Goal: Task Accomplishment & Management: Complete application form

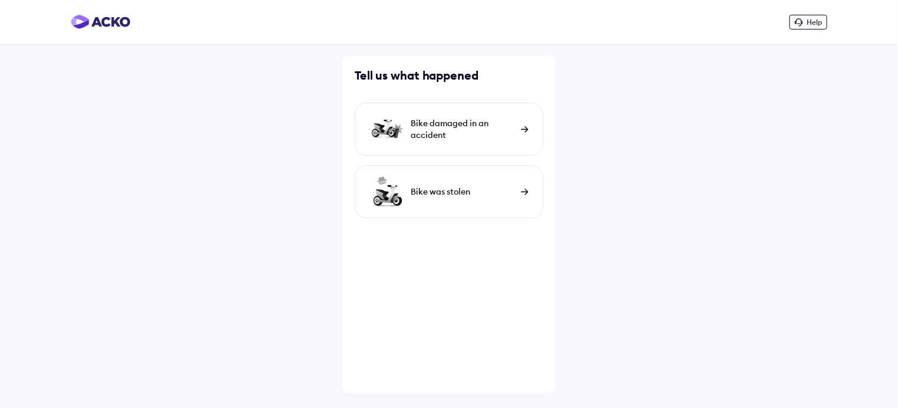
click at [522, 132] on img at bounding box center [525, 129] width 8 height 6
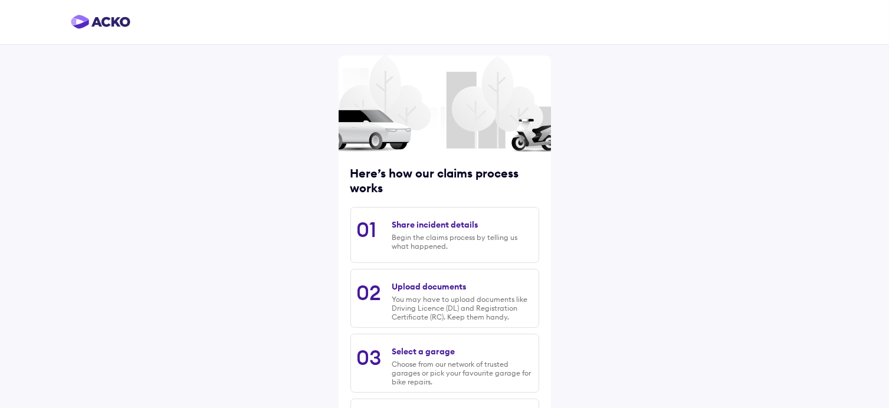
click at [395, 231] on div "Share incident details Begin the claims process by telling us what happened." at bounding box center [462, 235] width 140 height 43
click at [417, 228] on div "Share incident details" at bounding box center [435, 225] width 86 height 11
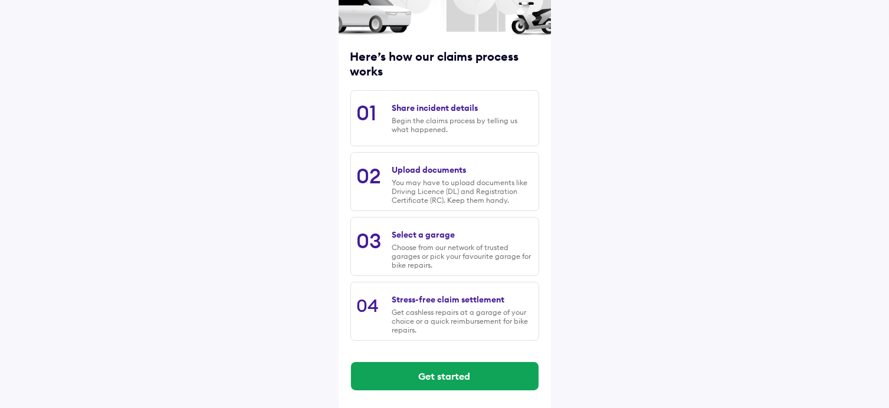
scroll to position [122, 0]
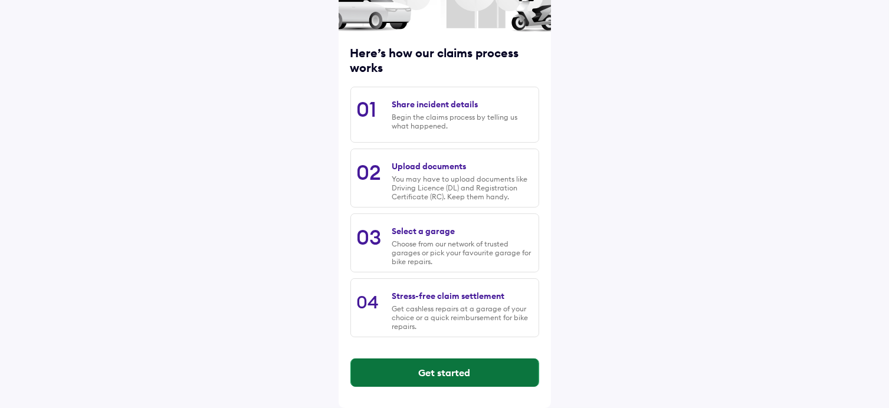
click at [453, 371] on button "Get started" at bounding box center [445, 373] width 188 height 28
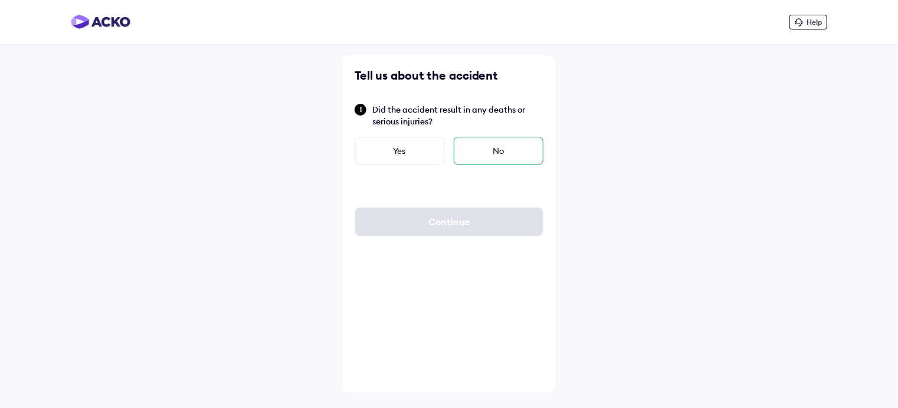
click at [493, 158] on div "No" at bounding box center [499, 151] width 90 height 28
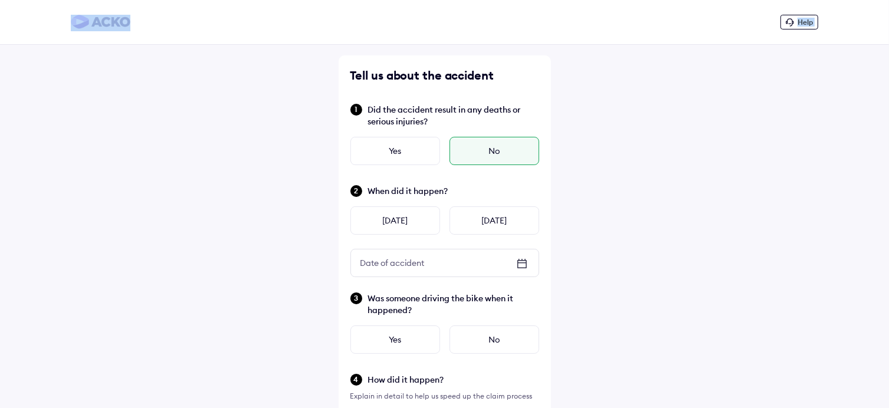
drag, startPoint x: 408, startPoint y: 23, endPoint x: 162, endPoint y: 73, distance: 251.0
click at [162, 73] on div "Help Tell us about the accident Did the accident result in any deaths or seriou…" at bounding box center [444, 355] width 889 height 710
click at [626, 115] on div "Help Tell us about the accident Did the accident result in any deaths or seriou…" at bounding box center [444, 355] width 889 height 710
click at [792, 31] on div "Help" at bounding box center [444, 22] width 889 height 45
click at [807, 27] on div "Help" at bounding box center [800, 22] width 38 height 15
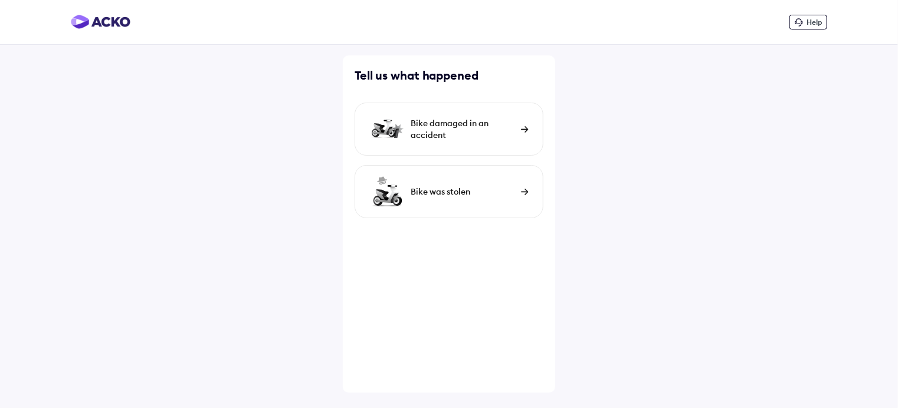
click at [501, 123] on div "Bike damaged in an accident" at bounding box center [463, 129] width 104 height 24
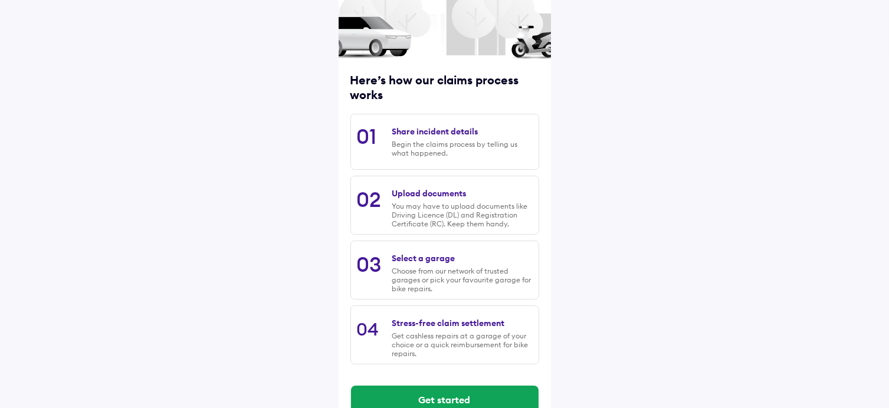
scroll to position [122, 0]
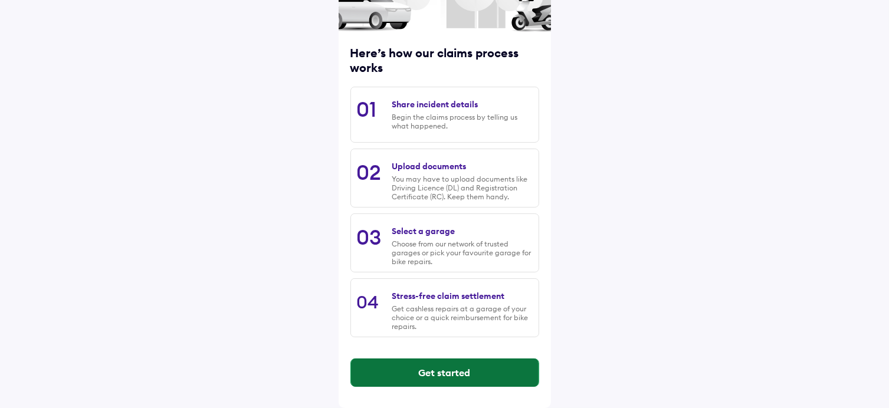
click at [438, 373] on button "Get started" at bounding box center [445, 373] width 188 height 28
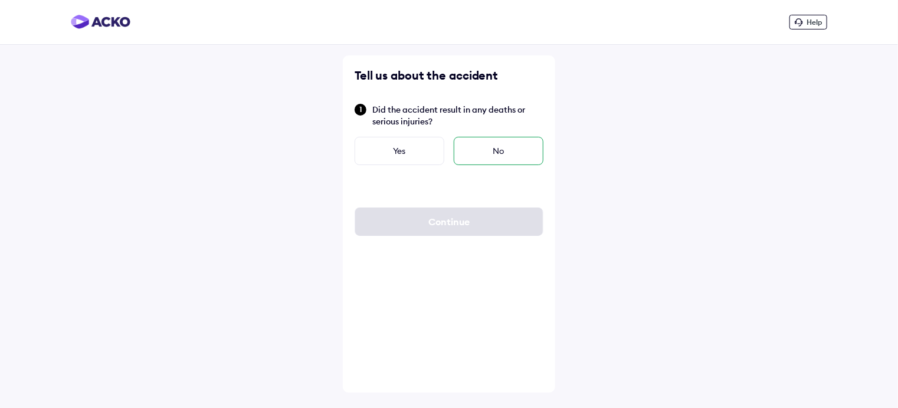
click at [495, 155] on div "No" at bounding box center [499, 151] width 90 height 28
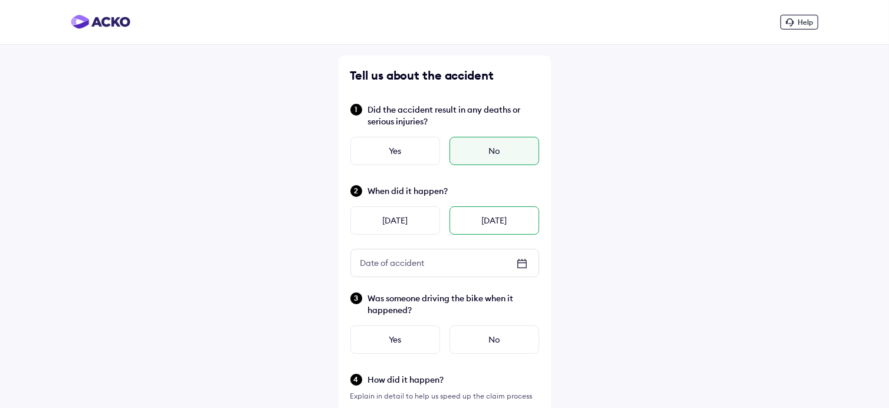
click at [503, 226] on div "Today" at bounding box center [495, 221] width 90 height 28
click at [414, 344] on div "Yes" at bounding box center [396, 340] width 90 height 28
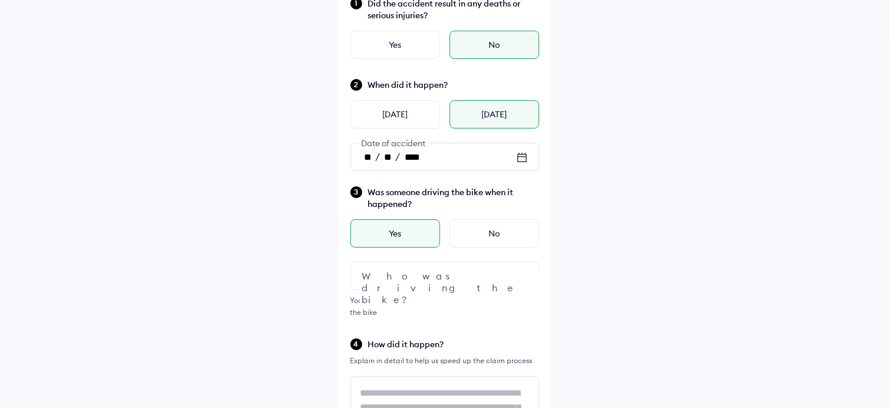
scroll to position [118, 0]
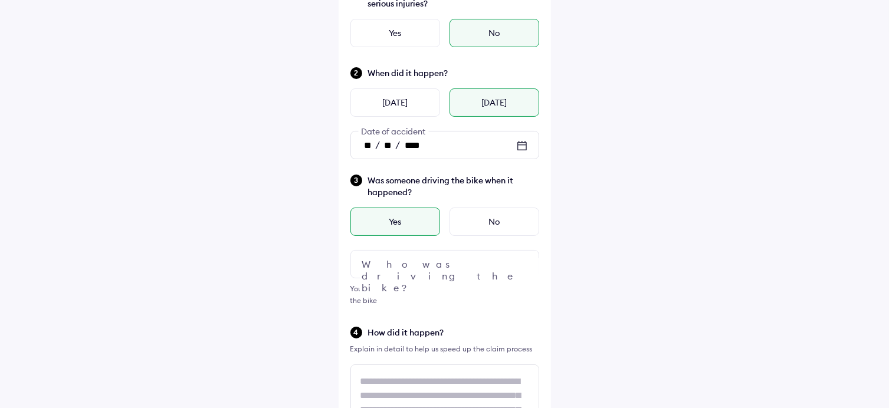
click at [509, 270] on div at bounding box center [445, 264] width 189 height 28
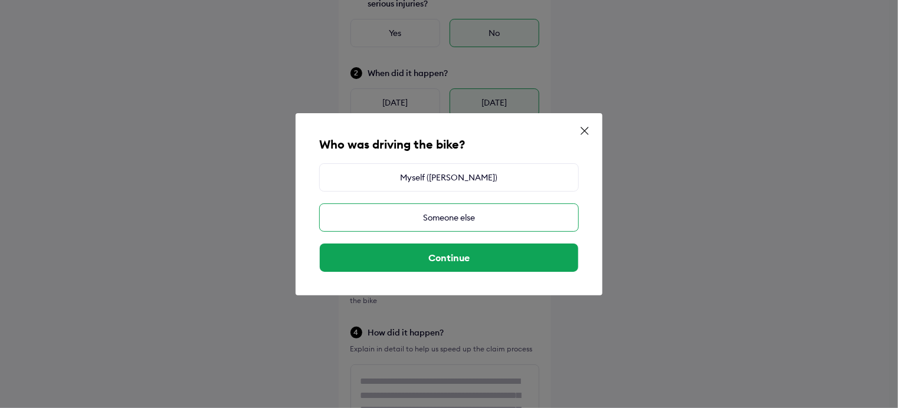
click at [452, 221] on div "Someone else" at bounding box center [449, 218] width 260 height 28
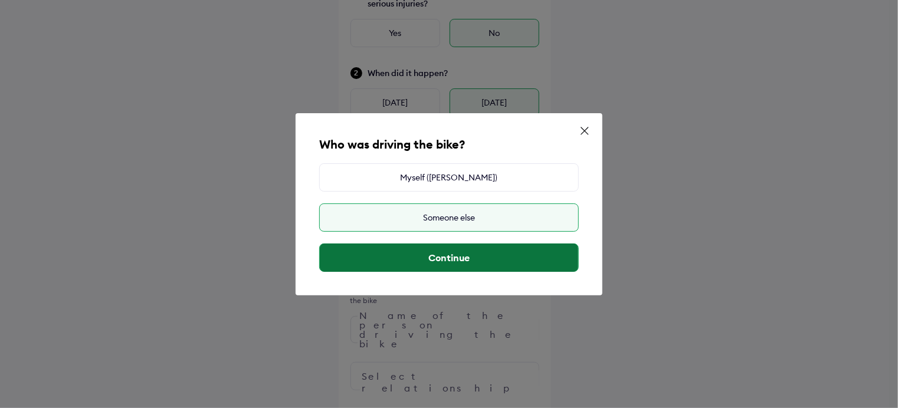
click at [447, 259] on button "Continue" at bounding box center [449, 258] width 258 height 28
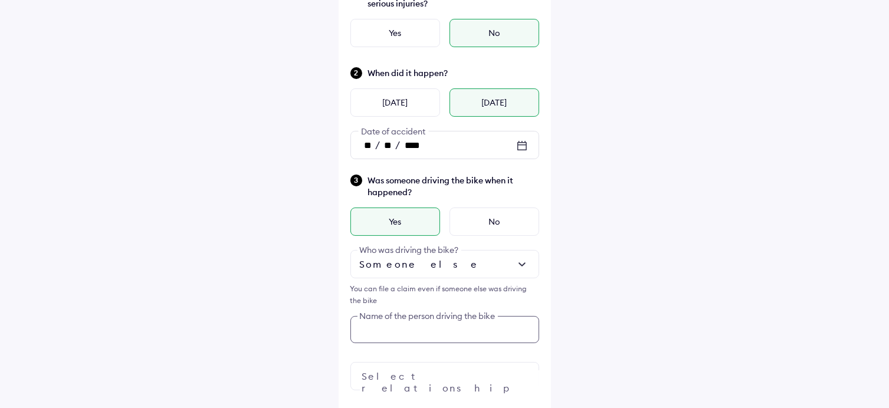
click at [375, 332] on input "text" at bounding box center [445, 329] width 189 height 27
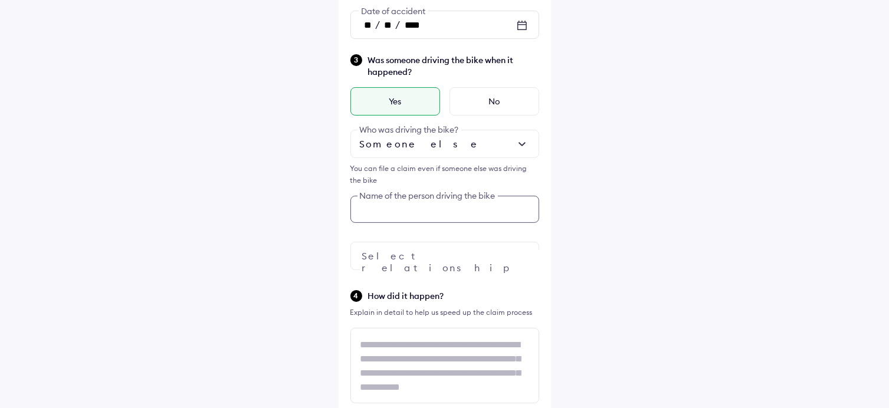
scroll to position [243, 0]
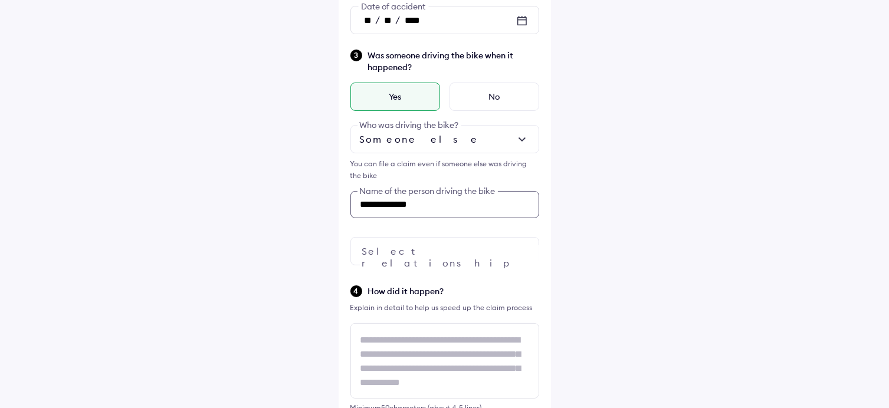
type input "**********"
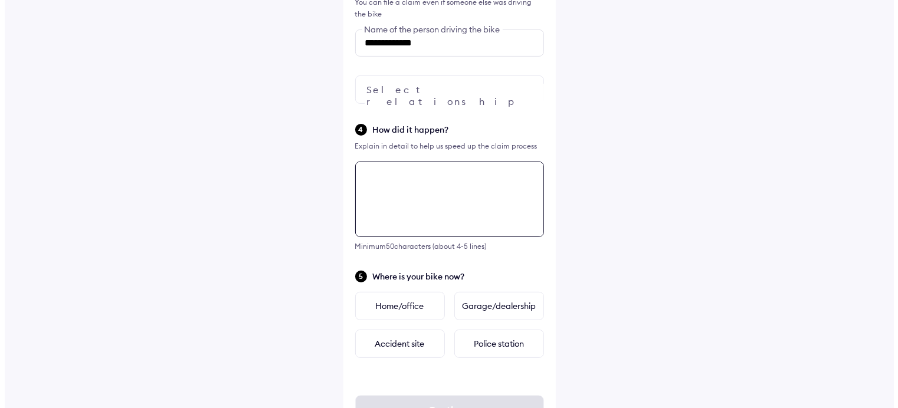
scroll to position [456, 0]
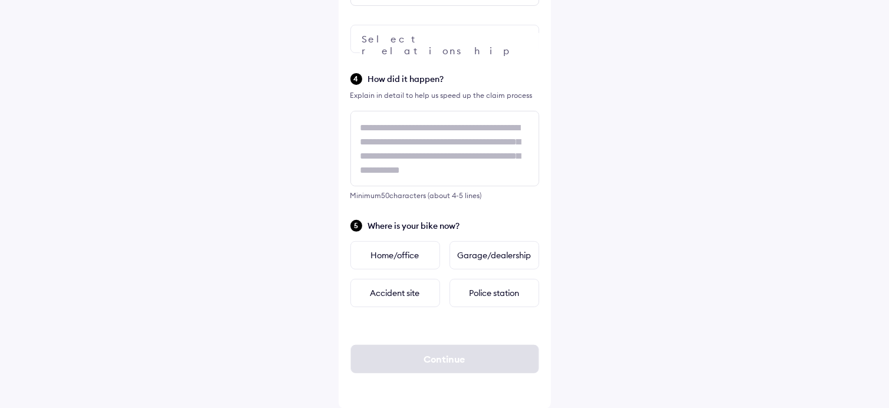
click at [443, 42] on div at bounding box center [445, 39] width 189 height 28
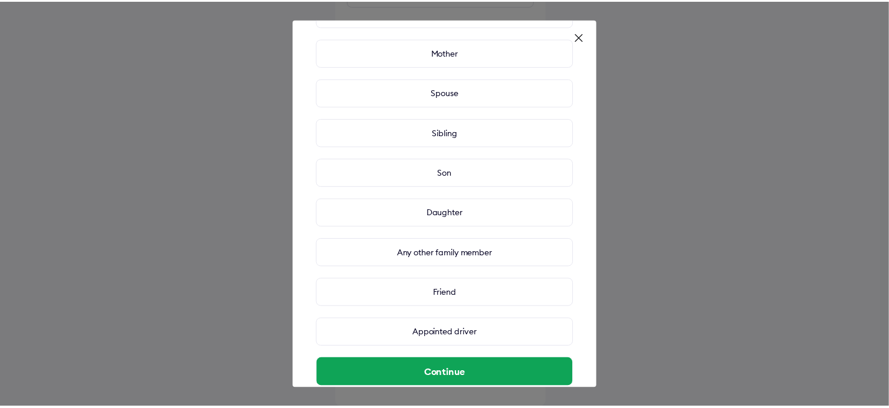
scroll to position [93, 0]
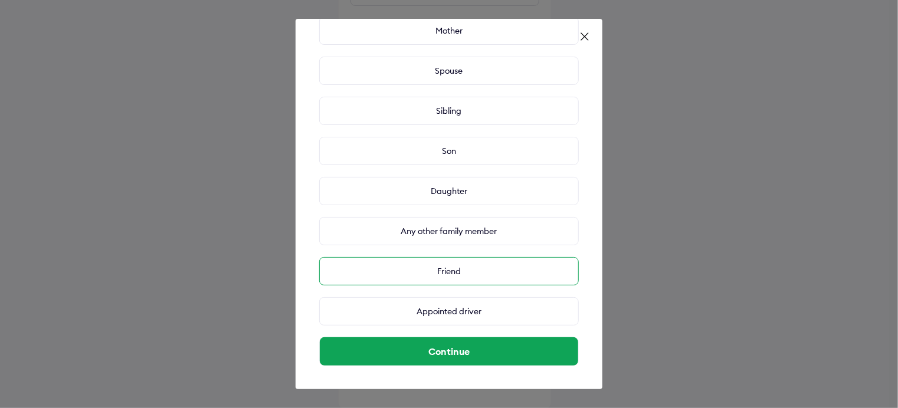
click at [441, 272] on div "Friend" at bounding box center [449, 271] width 260 height 28
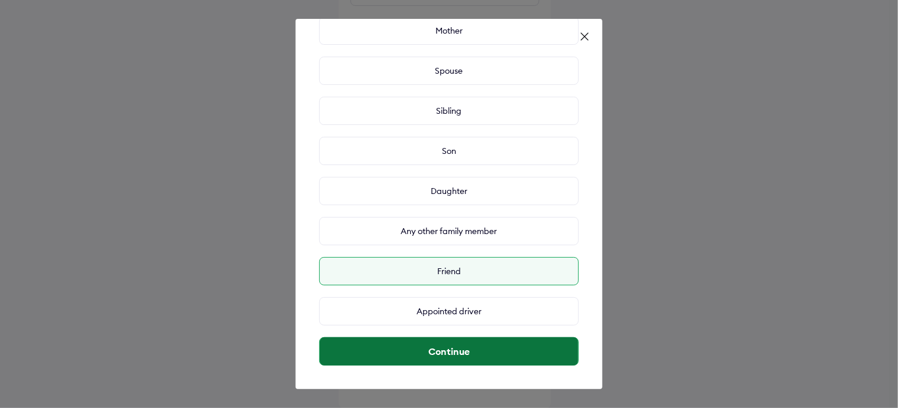
click at [436, 353] on button "Continue" at bounding box center [449, 352] width 258 height 28
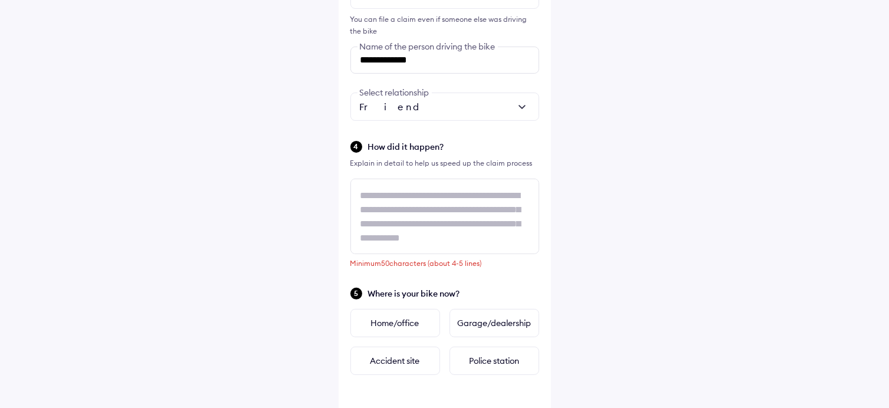
scroll to position [385, 0]
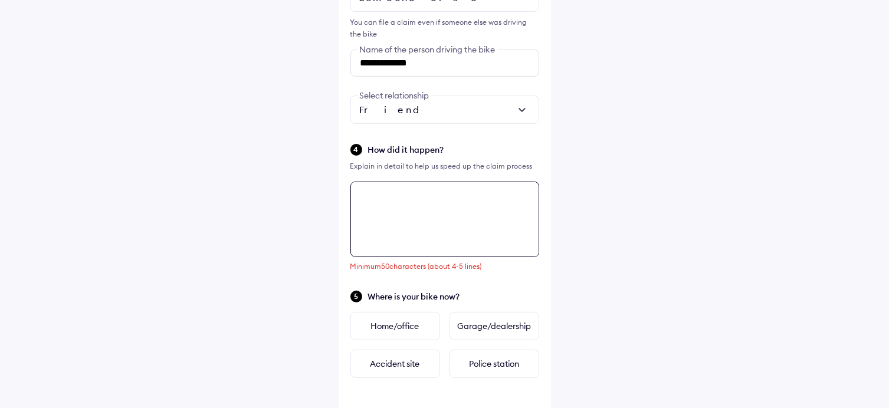
click at [360, 192] on textarea at bounding box center [445, 220] width 189 height 76
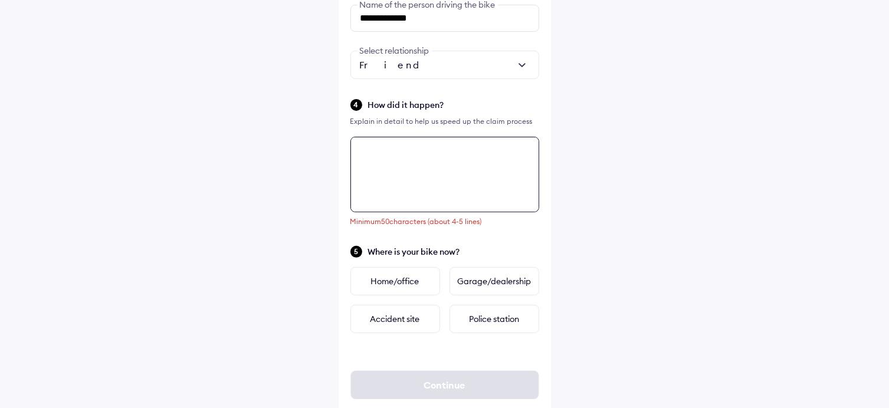
scroll to position [456, 0]
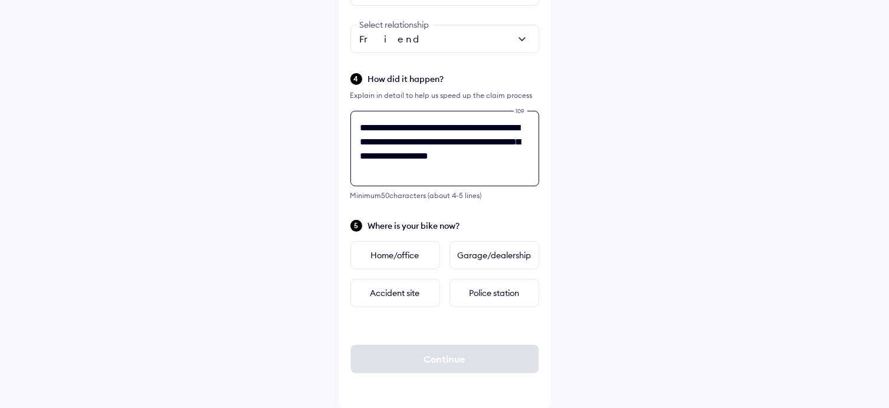
type textarea "**********"
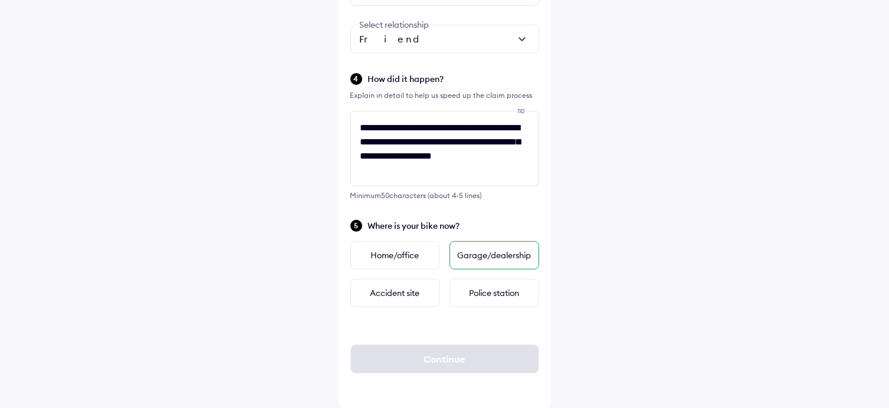
click at [490, 260] on div "Garage/dealership" at bounding box center [495, 255] width 90 height 28
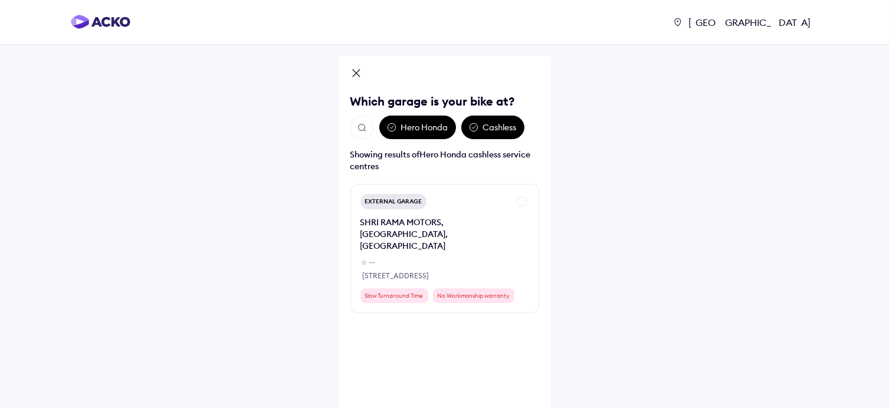
click at [403, 133] on div "Hero Honda" at bounding box center [417, 128] width 77 height 24
click at [362, 128] on img "Open search" at bounding box center [362, 128] width 11 height 11
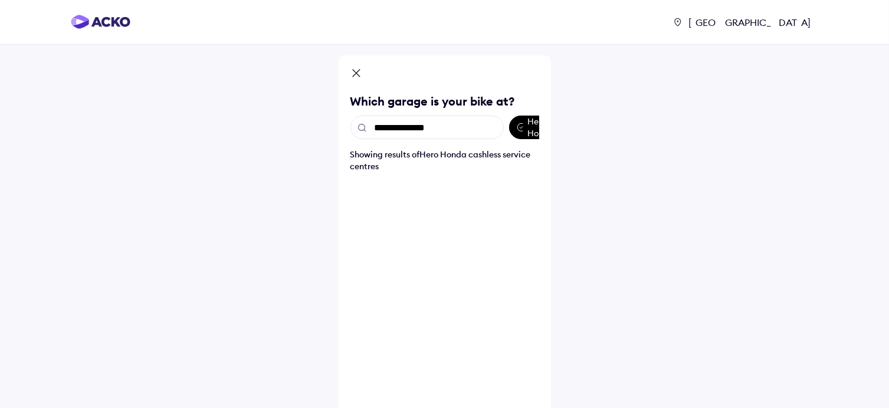
type input "**********"
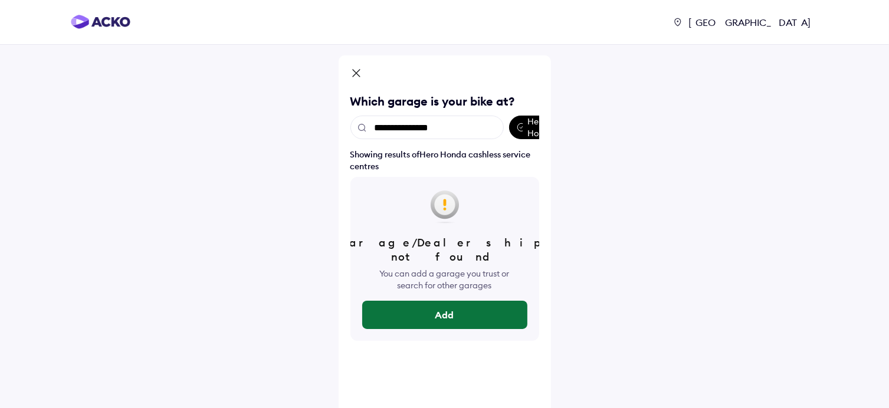
click at [441, 305] on button "Add" at bounding box center [444, 315] width 165 height 28
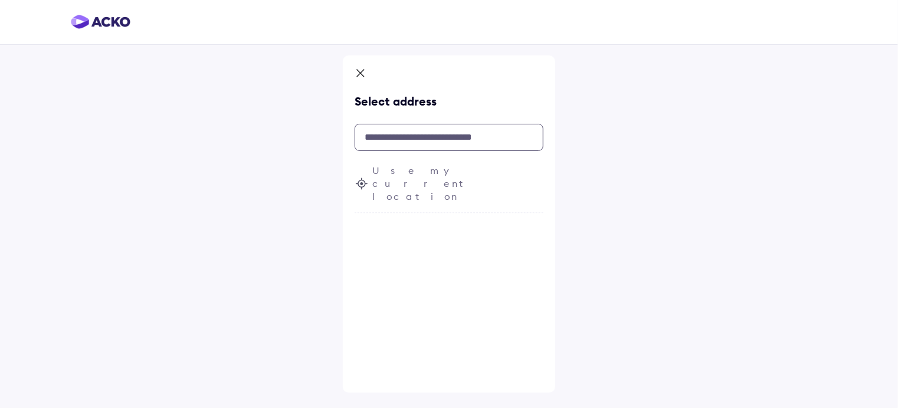
click at [413, 136] on input "text" at bounding box center [449, 137] width 189 height 27
click at [411, 172] on span "Use my current location" at bounding box center [457, 182] width 171 height 39
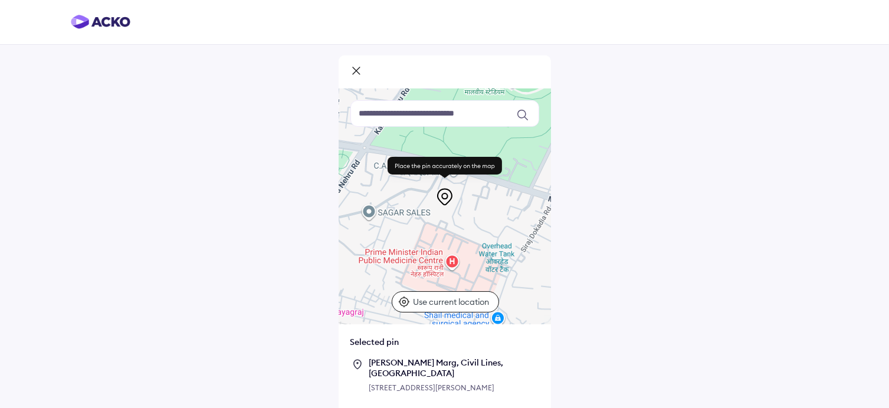
click at [456, 305] on p "Use current location" at bounding box center [452, 302] width 79 height 12
click at [524, 119] on icon at bounding box center [523, 115] width 12 height 12
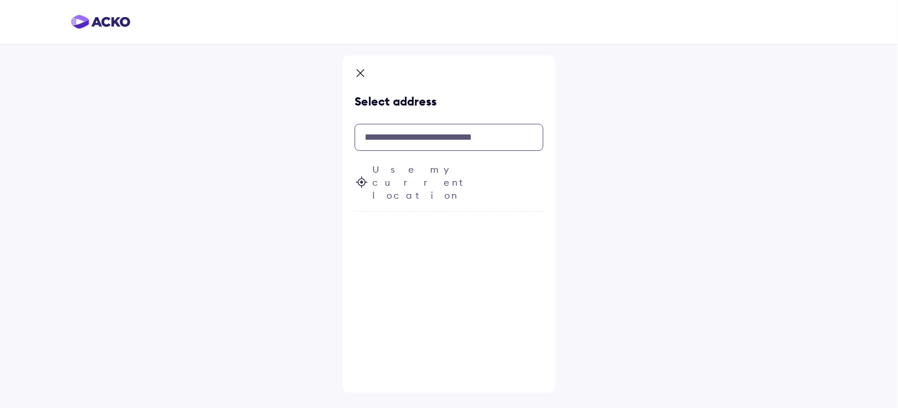
click at [397, 136] on input "text" at bounding box center [449, 137] width 189 height 27
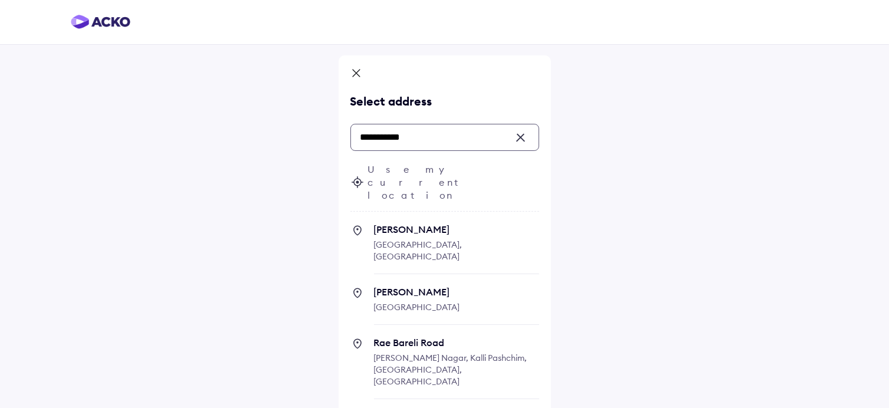
click at [404, 224] on span "Rae Bareli" at bounding box center [456, 230] width 165 height 12
type input "**********"
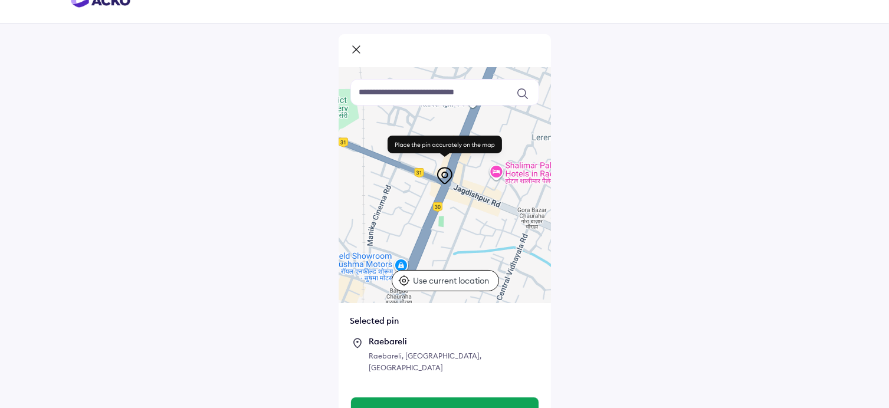
scroll to position [39, 0]
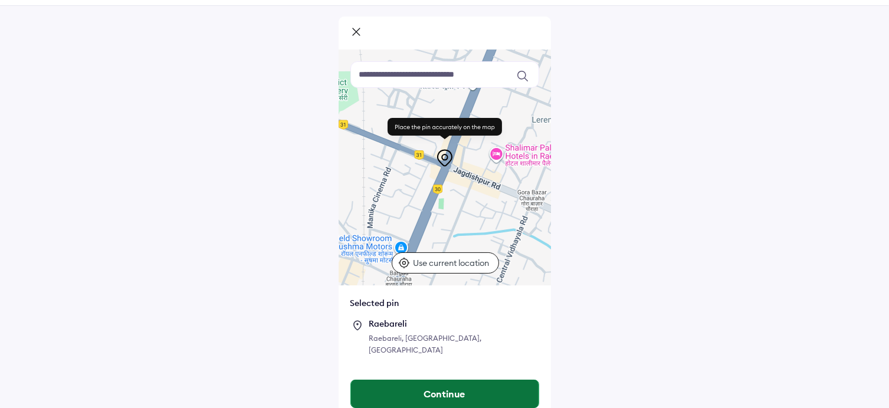
click at [467, 380] on button "Continue" at bounding box center [445, 394] width 188 height 28
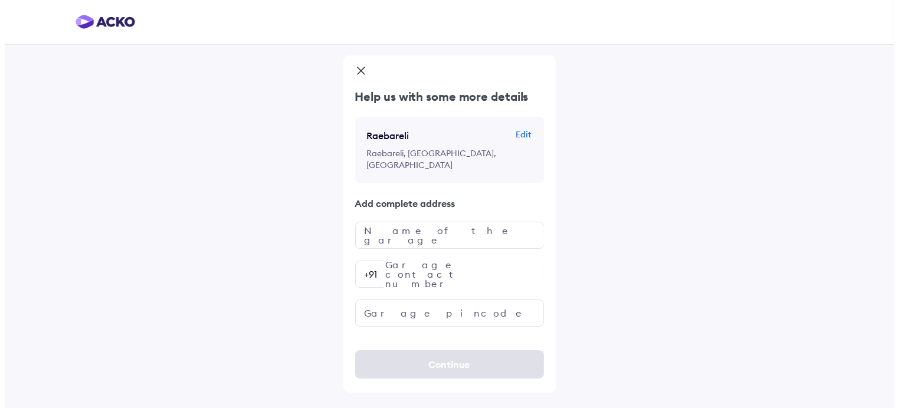
scroll to position [0, 0]
click at [383, 301] on input "text" at bounding box center [449, 313] width 189 height 27
type input "******"
click at [434, 264] on input "number" at bounding box center [449, 274] width 189 height 27
type input "**********"
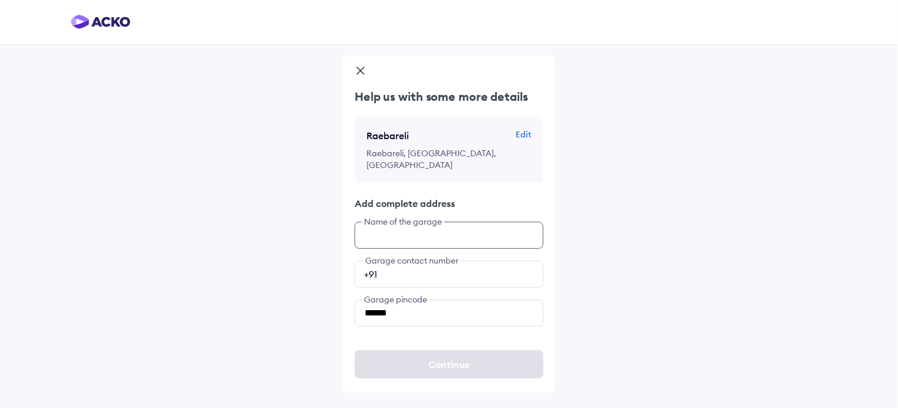
click at [408, 230] on input "text" at bounding box center [449, 235] width 189 height 27
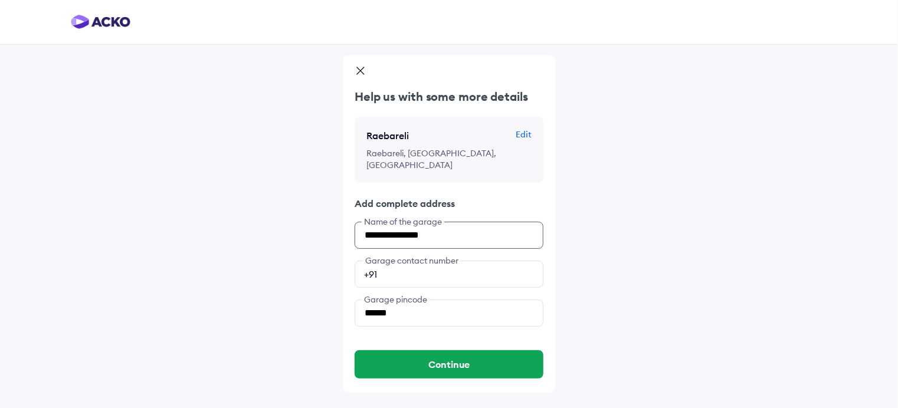
type input "**********"
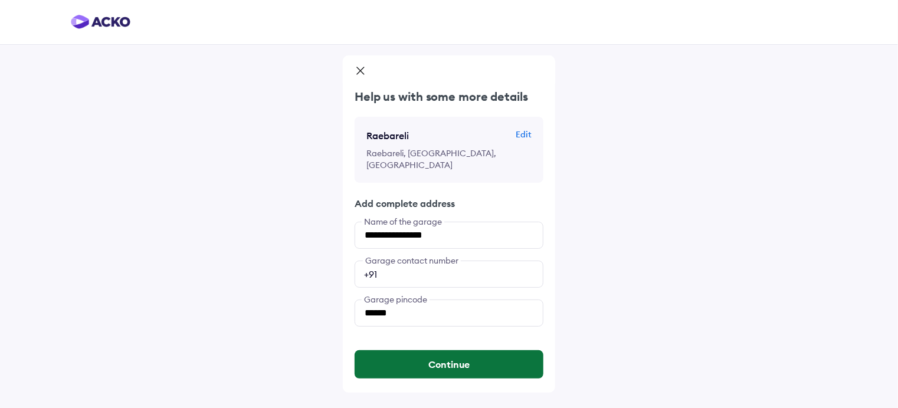
click at [456, 351] on button "Continue" at bounding box center [449, 365] width 189 height 28
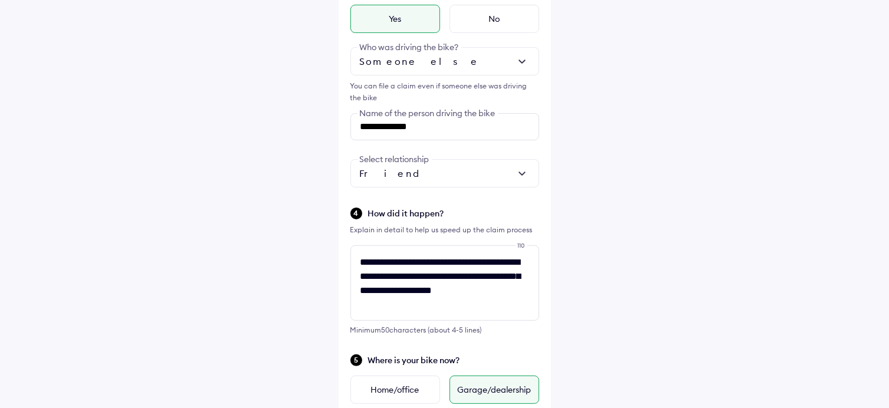
scroll to position [499, 0]
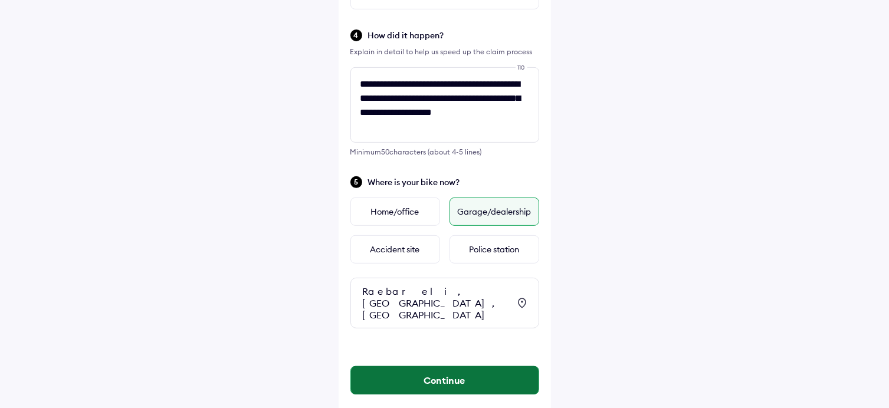
click at [439, 366] on button "Continue" at bounding box center [445, 380] width 188 height 28
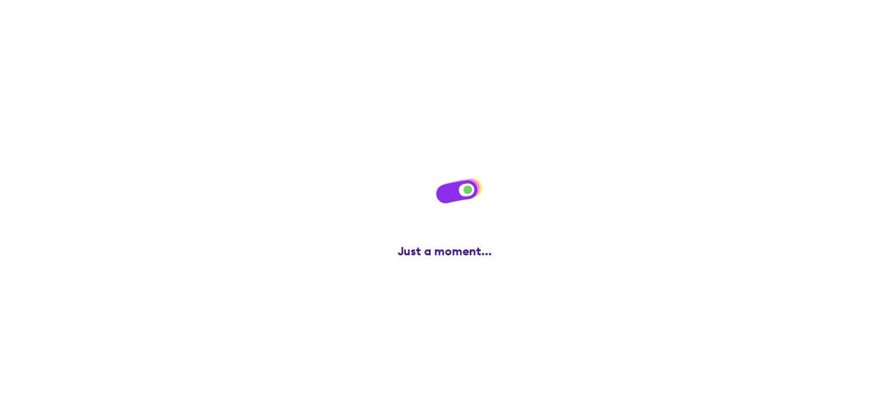
scroll to position [0, 0]
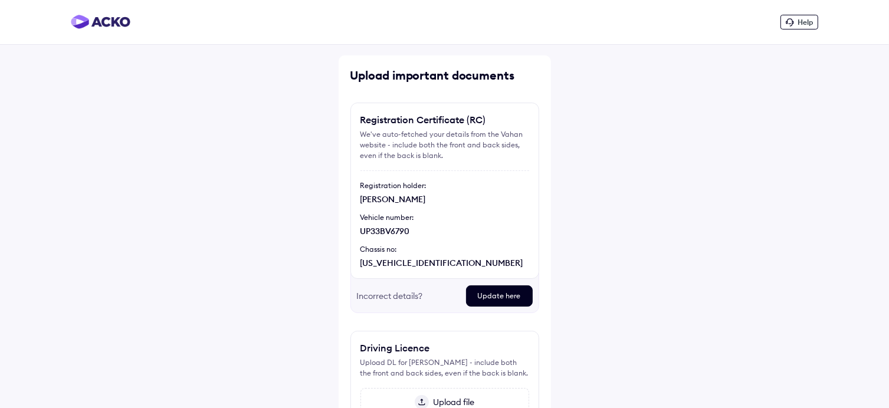
click at [512, 289] on div "Update here" at bounding box center [499, 296] width 67 height 21
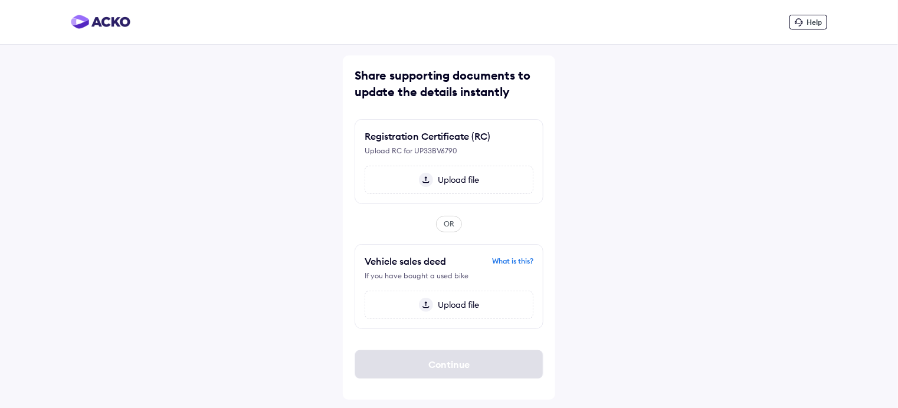
click at [448, 179] on span "Upload file" at bounding box center [456, 180] width 46 height 11
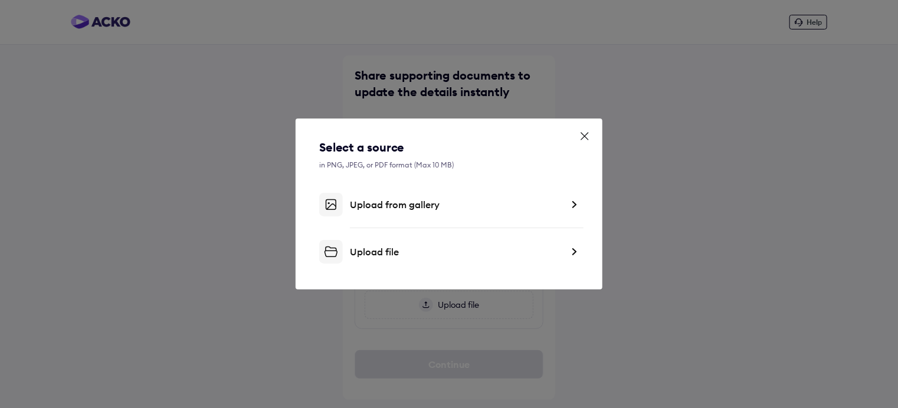
click at [420, 205] on div "Upload from gallery" at bounding box center [456, 205] width 212 height 12
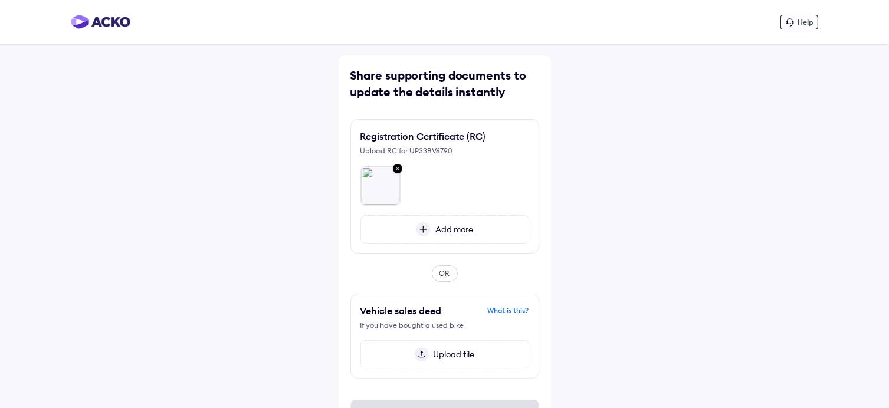
click at [456, 231] on span "Add more" at bounding box center [452, 229] width 42 height 11
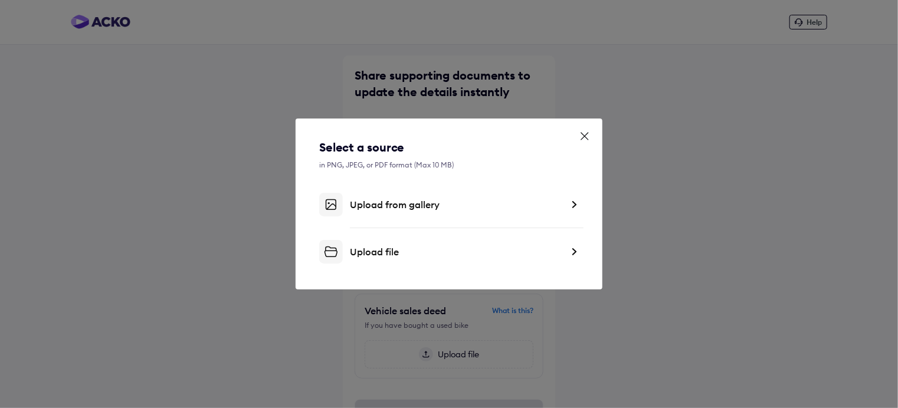
click at [410, 205] on div "Upload from gallery" at bounding box center [456, 205] width 212 height 12
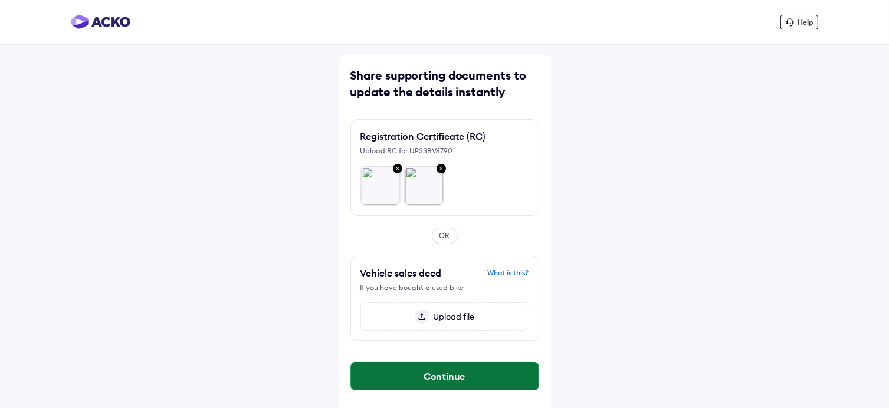
click at [446, 375] on button "Continue" at bounding box center [445, 376] width 188 height 28
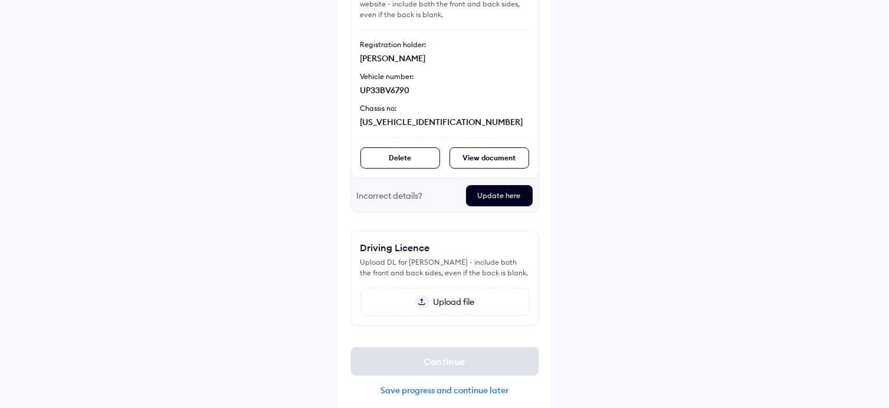
scroll to position [142, 0]
click at [448, 302] on span "Upload file" at bounding box center [452, 301] width 46 height 11
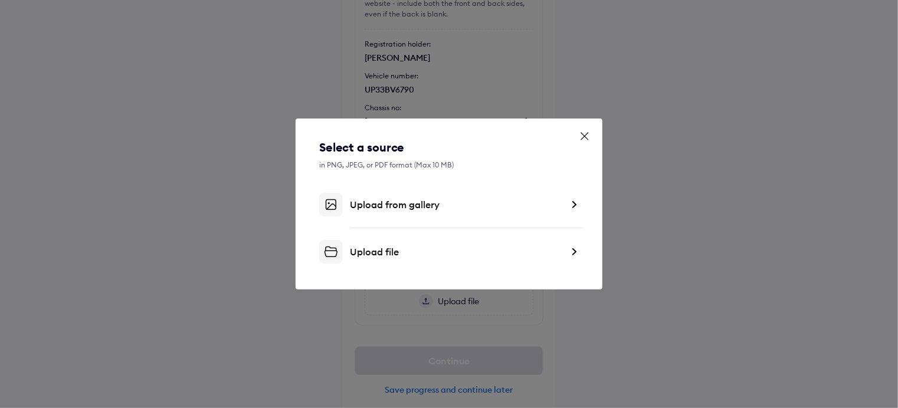
click at [392, 205] on div "Upload from gallery" at bounding box center [456, 205] width 212 height 12
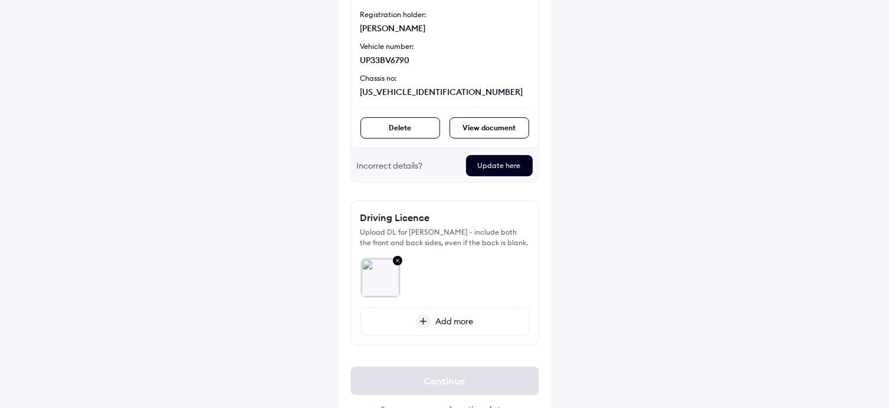
scroll to position [198, 0]
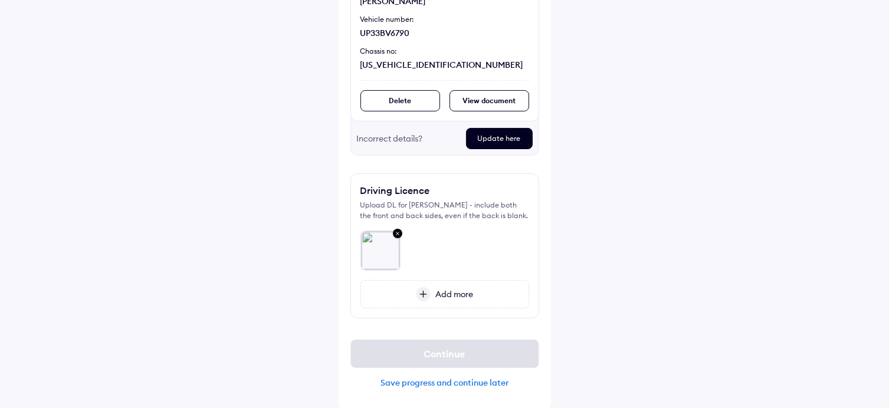
click at [460, 297] on span "Add more" at bounding box center [452, 294] width 42 height 11
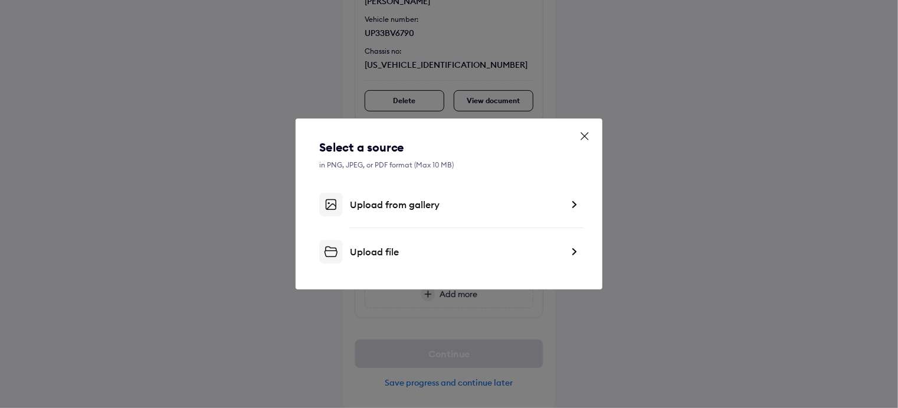
click at [404, 214] on div "Upload from gallery" at bounding box center [449, 205] width 260 height 24
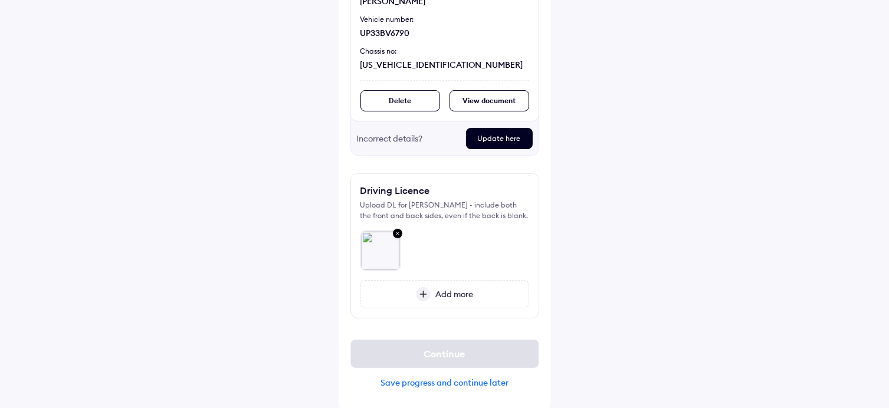
scroll to position [161, 0]
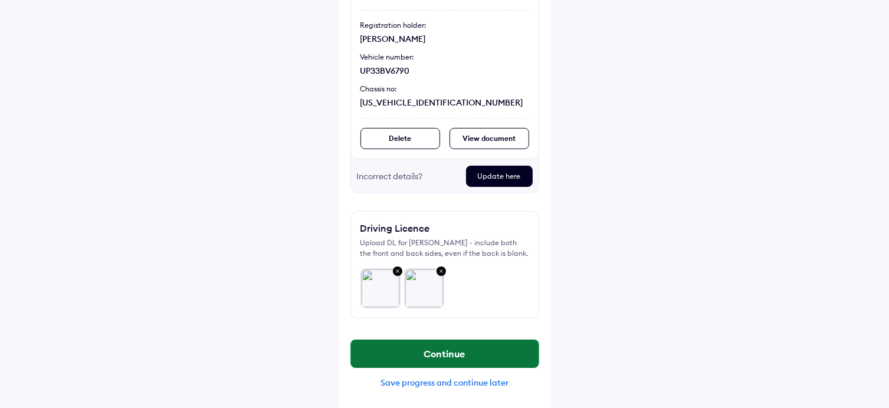
click at [442, 349] on button "Continue" at bounding box center [445, 354] width 188 height 28
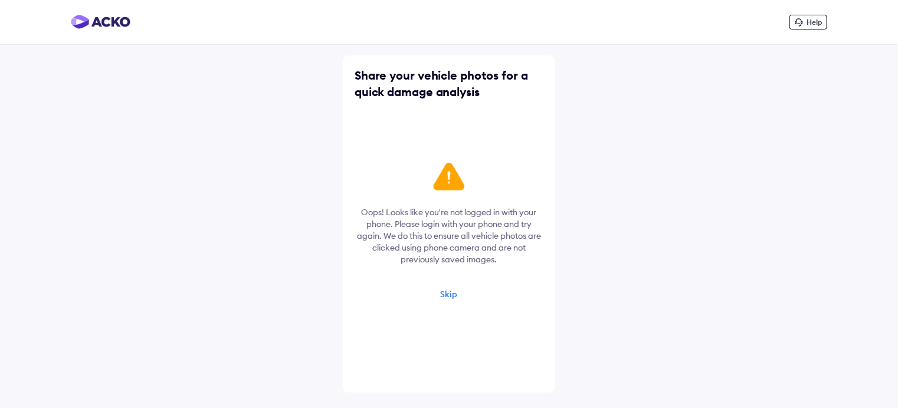
click at [446, 294] on div "Skip" at bounding box center [449, 294] width 17 height 11
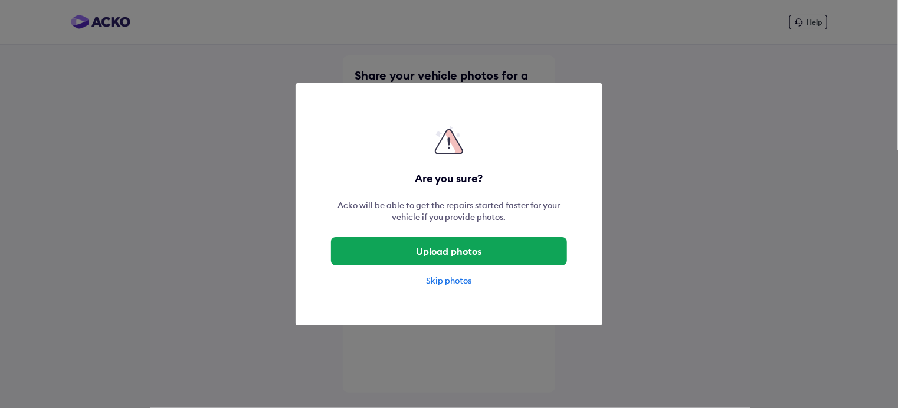
click at [443, 283] on div "Skip photos" at bounding box center [449, 281] width 236 height 12
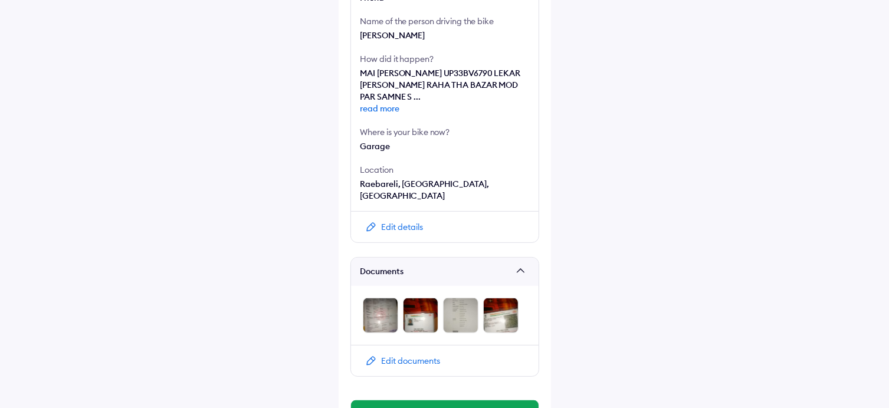
scroll to position [428, 0]
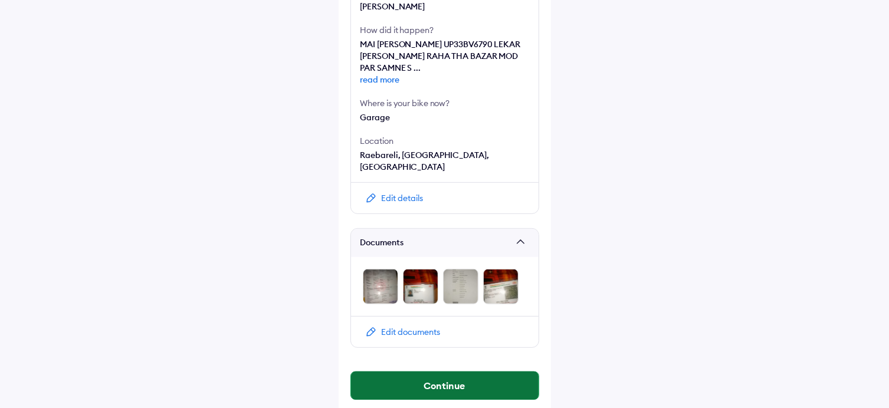
click at [440, 374] on button "Continue" at bounding box center [445, 386] width 188 height 28
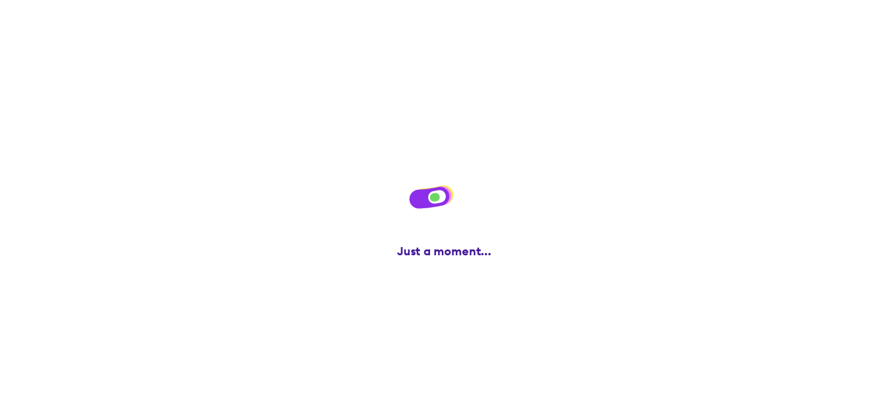
scroll to position [0, 0]
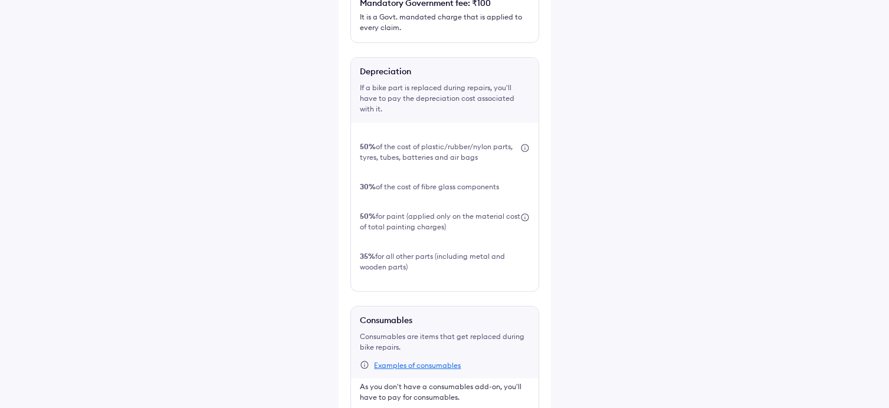
scroll to position [361, 0]
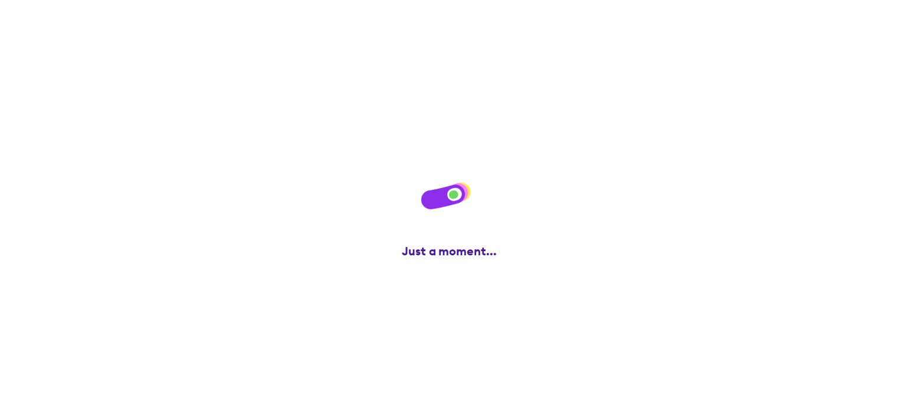
scroll to position [0, 0]
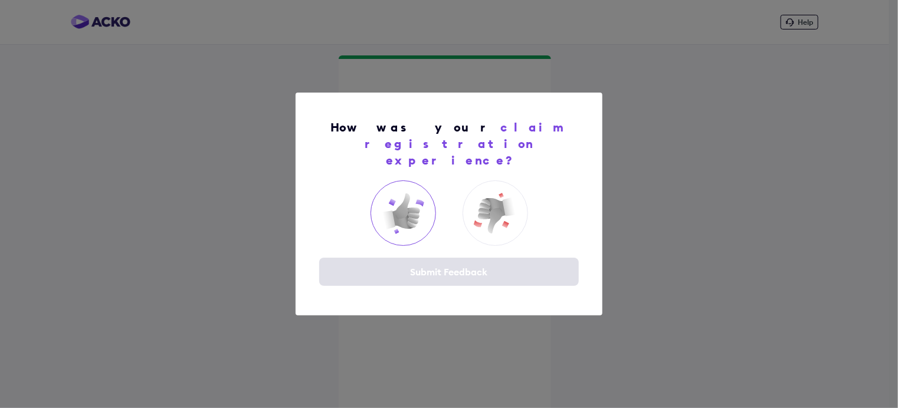
click at [408, 207] on img at bounding box center [402, 213] width 47 height 47
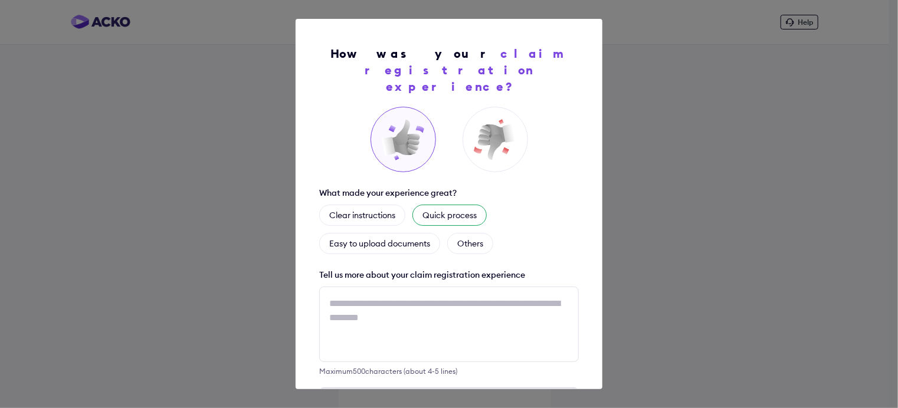
click at [450, 205] on div "Quick process" at bounding box center [450, 215] width 74 height 21
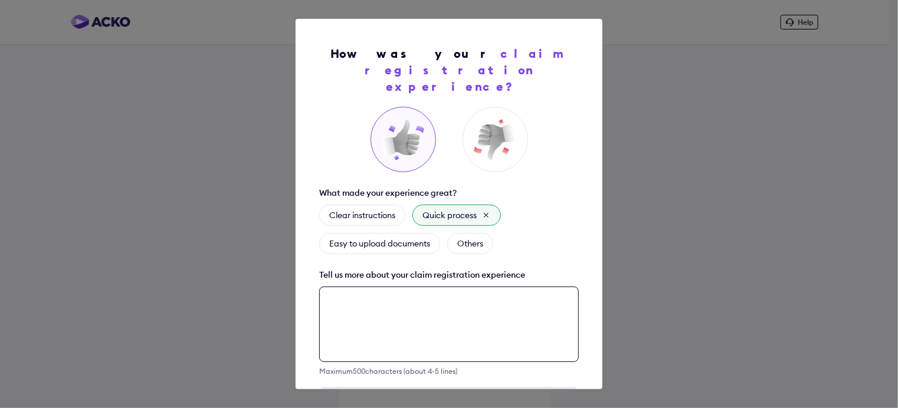
click at [366, 301] on textarea at bounding box center [449, 325] width 260 height 76
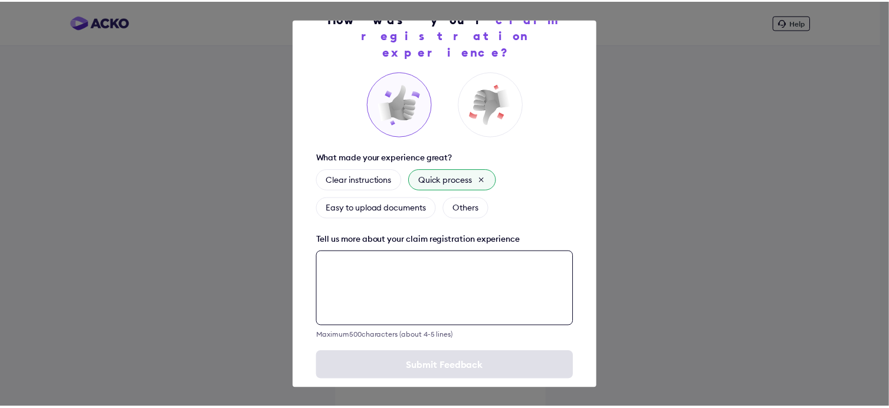
scroll to position [40, 0]
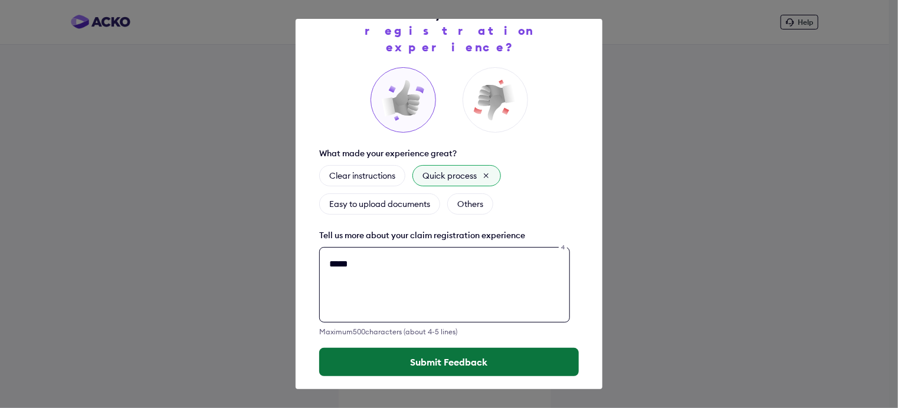
type textarea "****"
click at [444, 352] on button "Submit Feedback" at bounding box center [449, 362] width 260 height 28
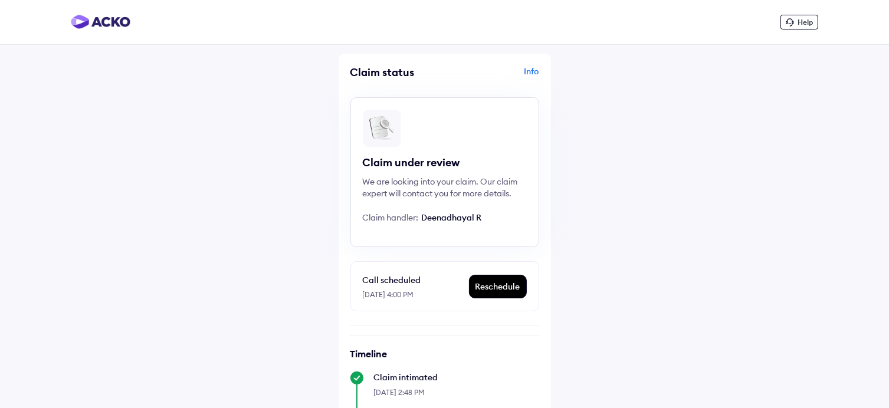
click at [809, 18] on span "Help" at bounding box center [805, 22] width 15 height 9
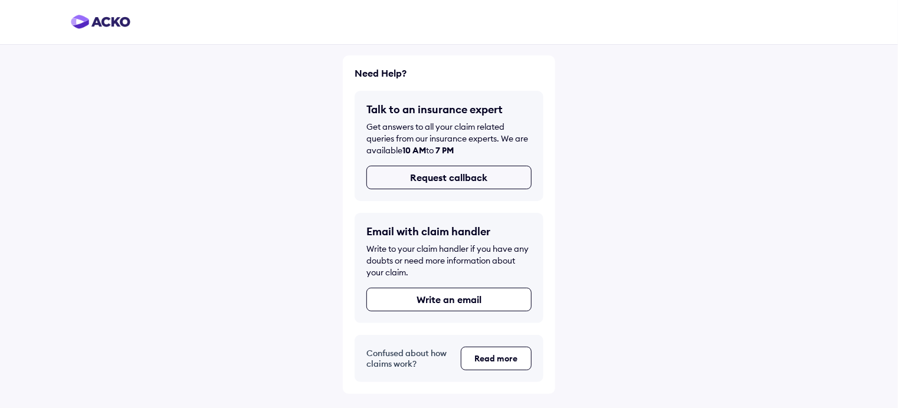
click at [445, 183] on button "Request callback" at bounding box center [448, 178] width 165 height 24
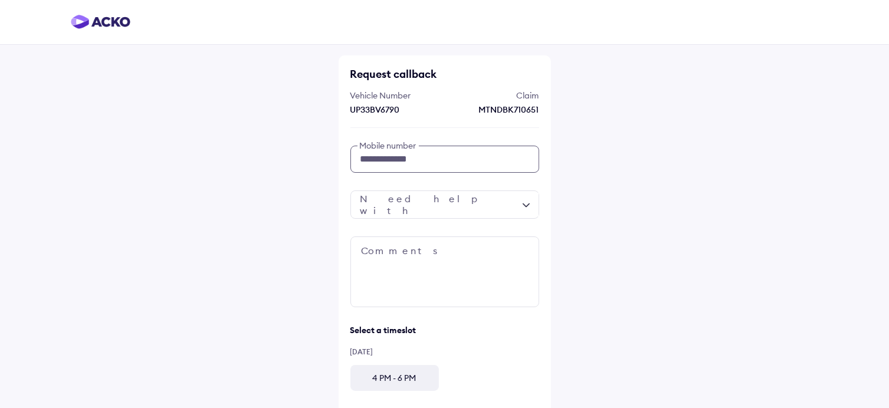
click at [415, 160] on input "**********" at bounding box center [445, 159] width 189 height 27
type input "*"
type input "**********"
click at [434, 209] on div at bounding box center [445, 205] width 189 height 28
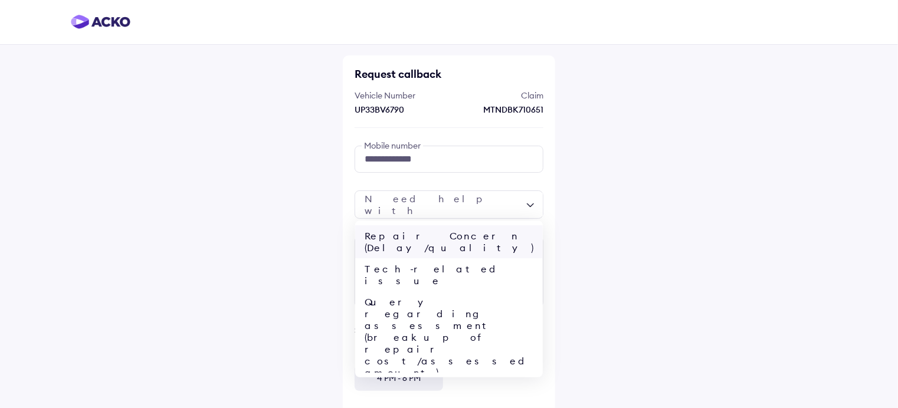
click at [483, 243] on div "Repair Concern (Delay/quality)" at bounding box center [449, 241] width 188 height 33
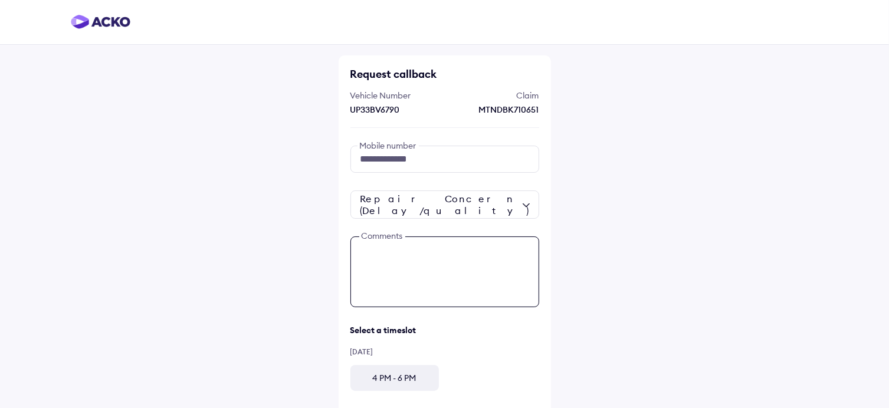
click at [386, 257] on textarea at bounding box center [445, 272] width 189 height 71
type textarea "******"
click at [535, 334] on div "Select a timeslot" at bounding box center [445, 330] width 189 height 11
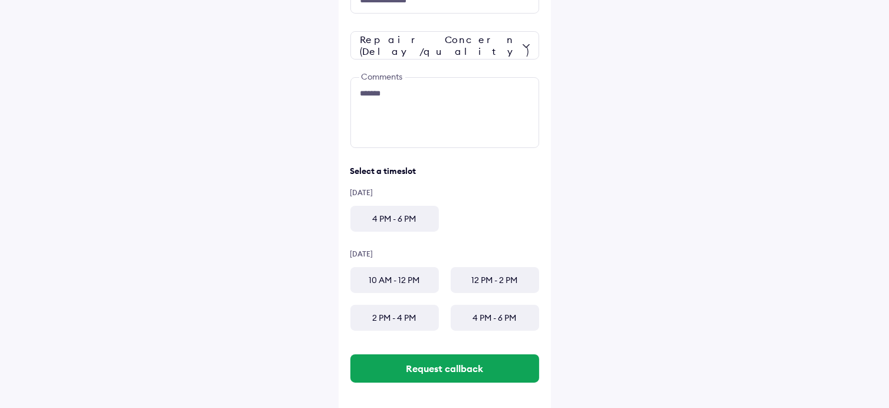
scroll to position [165, 0]
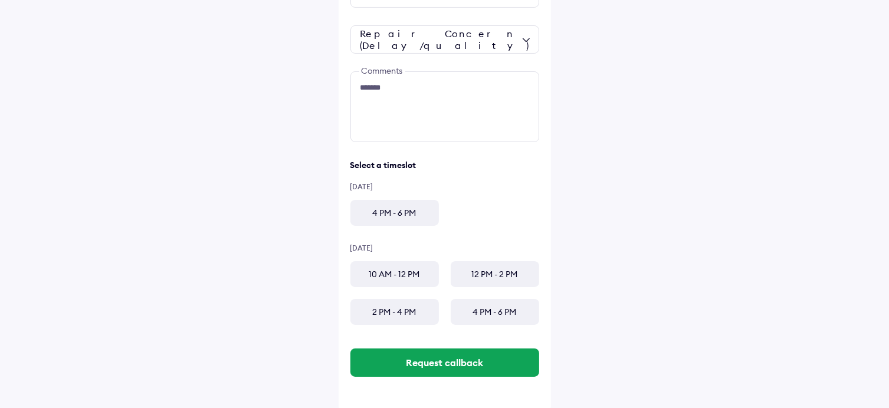
click at [489, 313] on div "4 PM - 6 PM" at bounding box center [495, 312] width 89 height 26
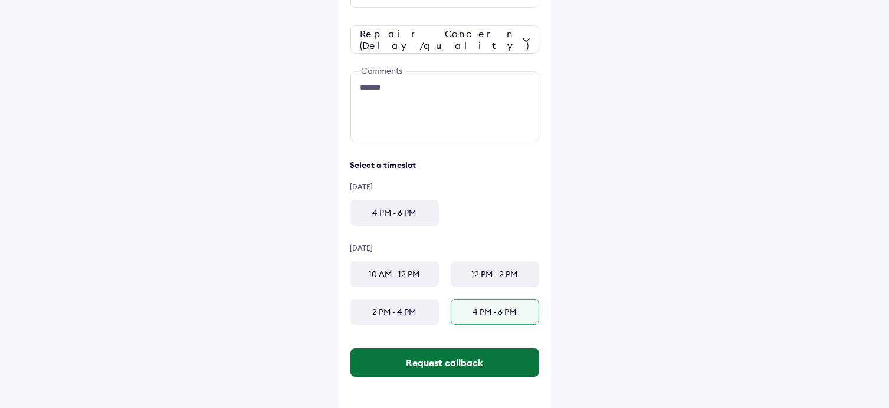
click at [444, 359] on button "Request callback" at bounding box center [445, 363] width 189 height 28
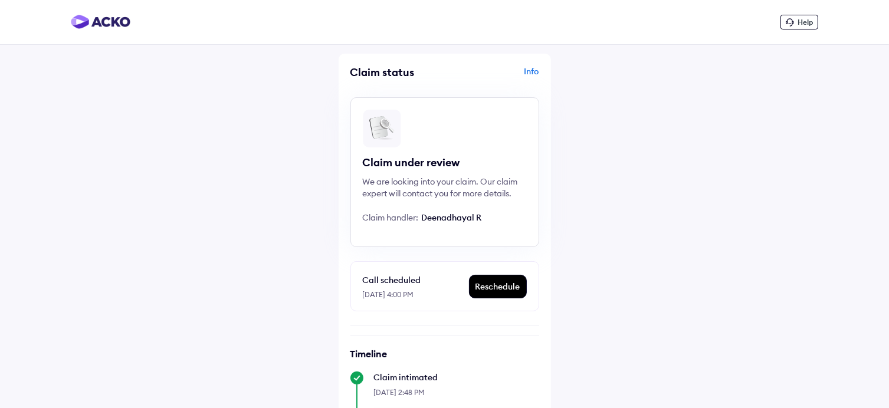
click at [529, 73] on div "Info" at bounding box center [493, 77] width 91 height 22
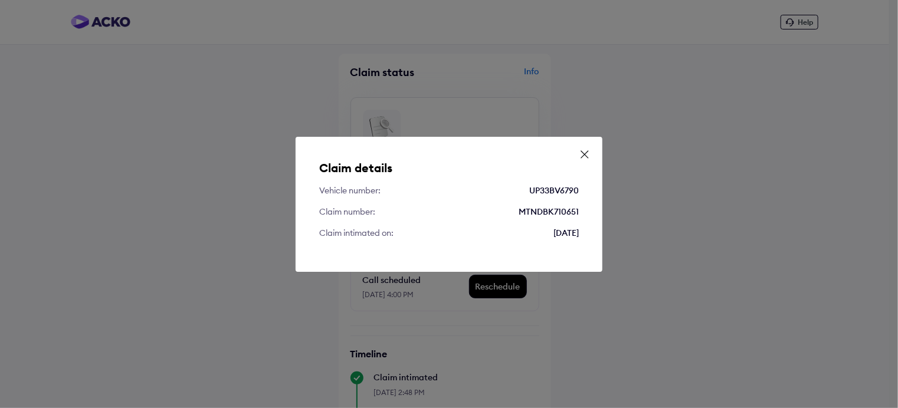
click at [588, 152] on icon at bounding box center [585, 155] width 12 height 12
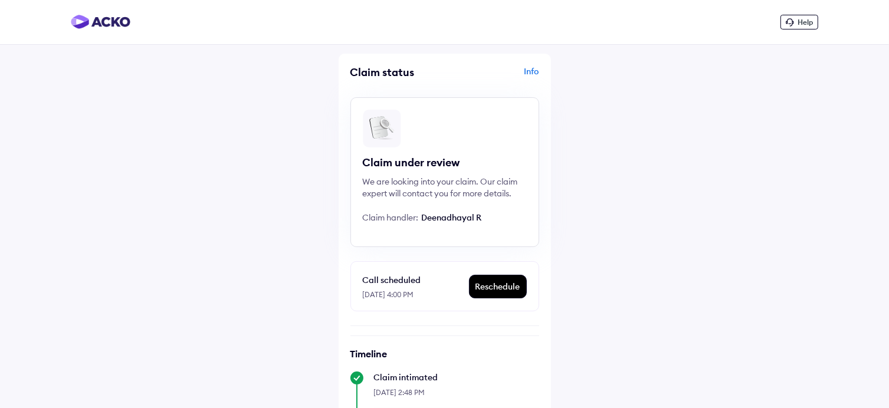
click at [172, 165] on div "Help Claim status Info Claim under review We are looking into your claim. Our c…" at bounding box center [444, 301] width 889 height 603
drag, startPoint x: 791, startPoint y: 31, endPoint x: 797, endPoint y: 27, distance: 8.0
click at [797, 27] on div "Help" at bounding box center [444, 22] width 889 height 45
click at [797, 27] on div "Help" at bounding box center [800, 22] width 38 height 15
